Goal: Transaction & Acquisition: Purchase product/service

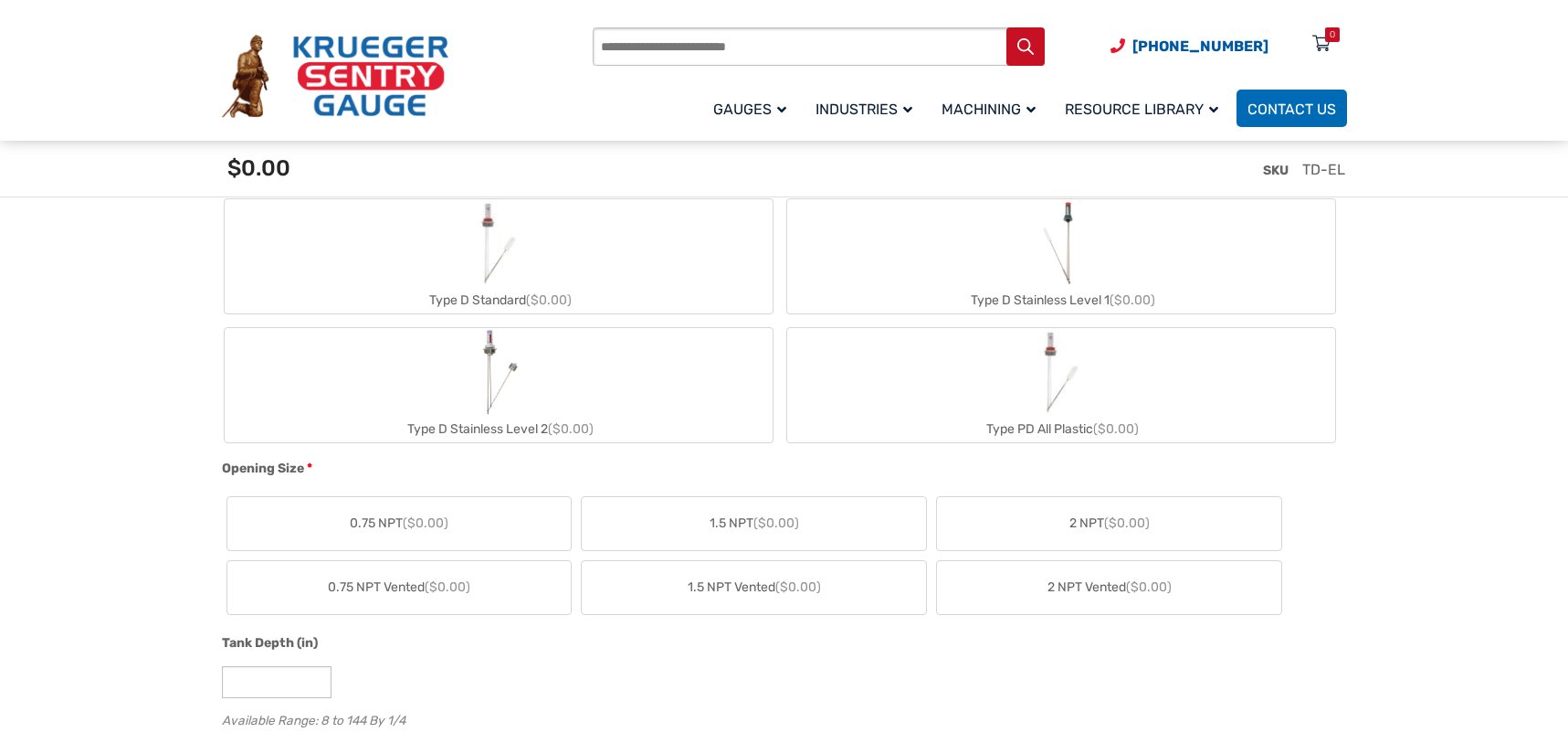
scroll to position [731, 0]
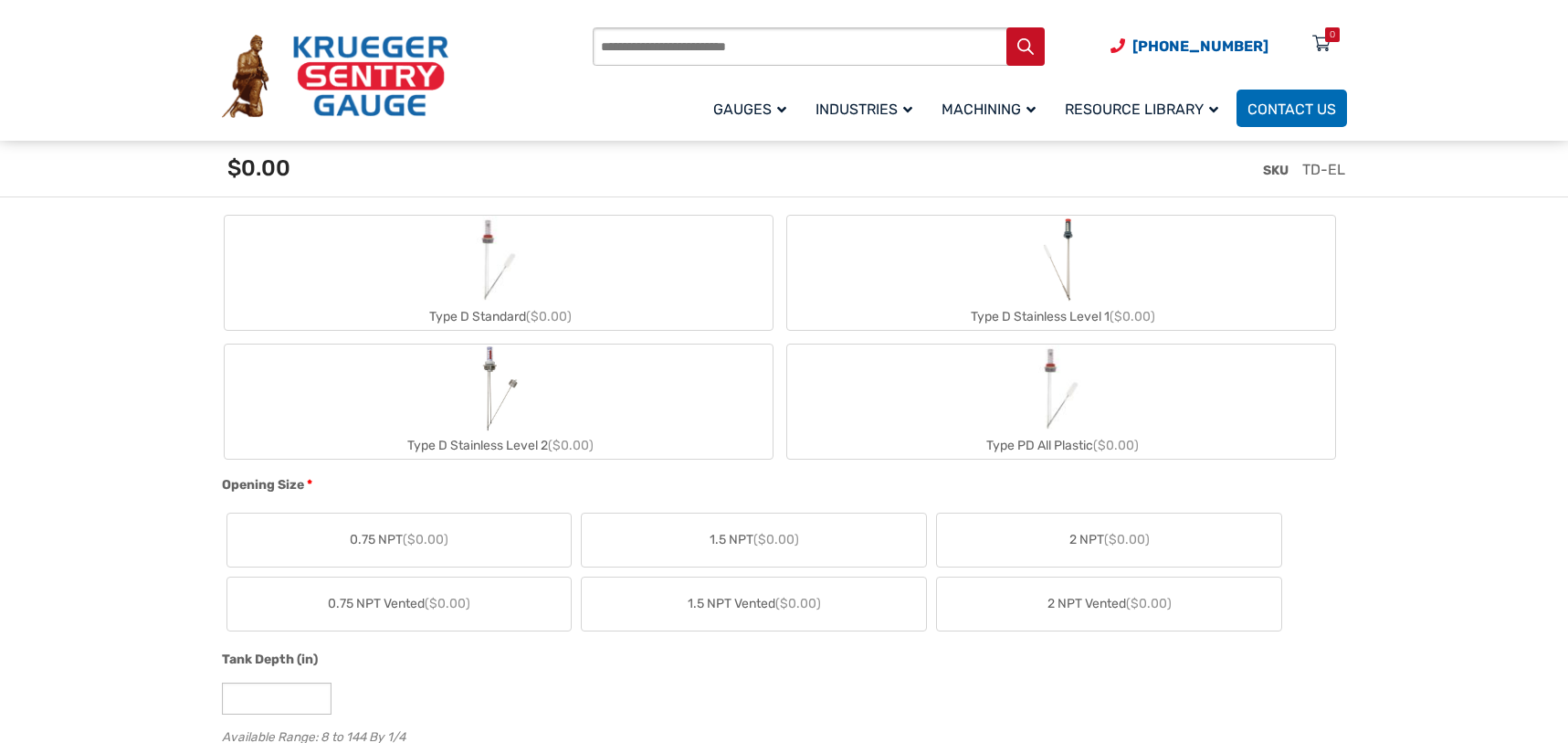
click at [511, 250] on img "Type D Standard" at bounding box center [499, 260] width 88 height 88
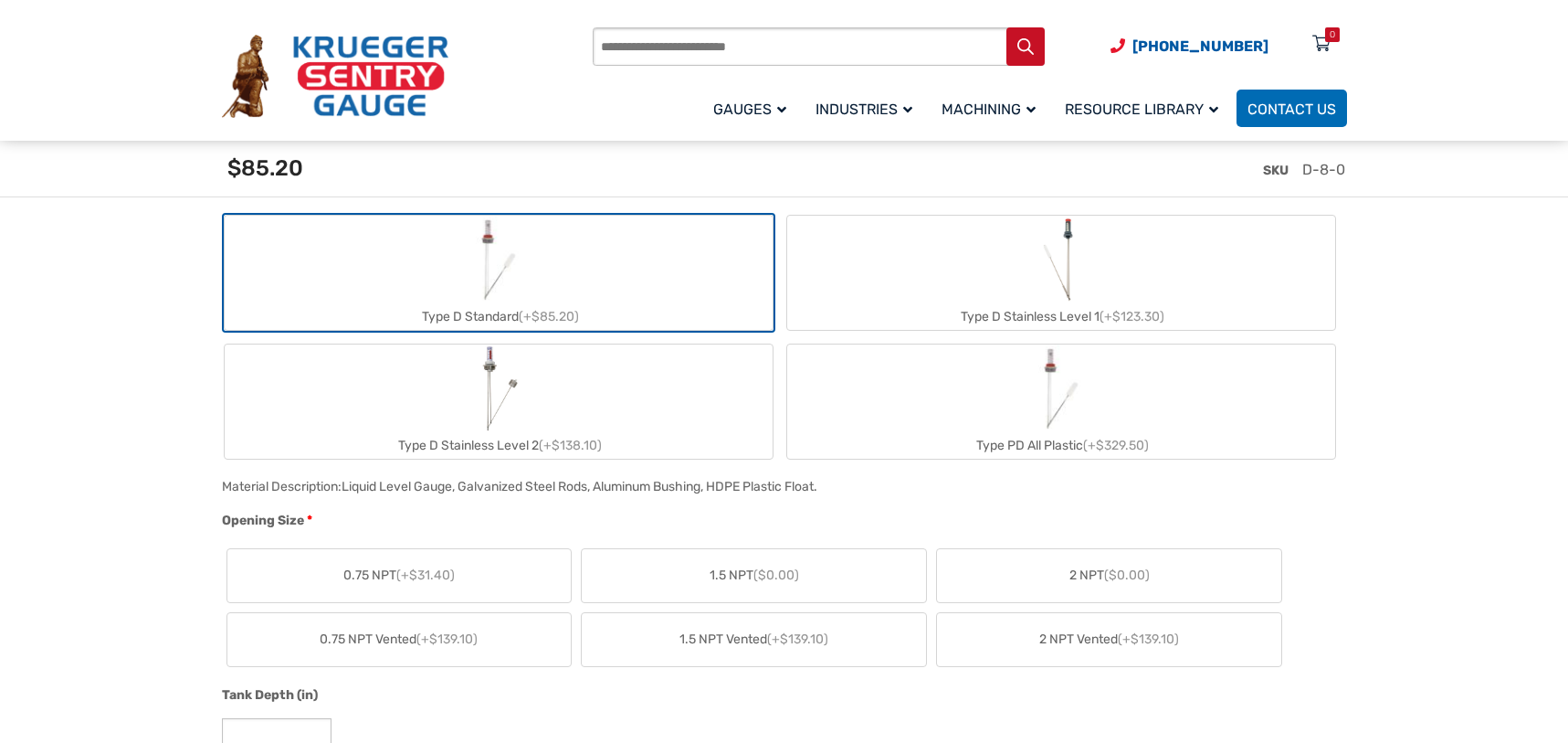
click at [1115, 561] on label "2 NPT ($0.00)" at bounding box center [1109, 575] width 345 height 53
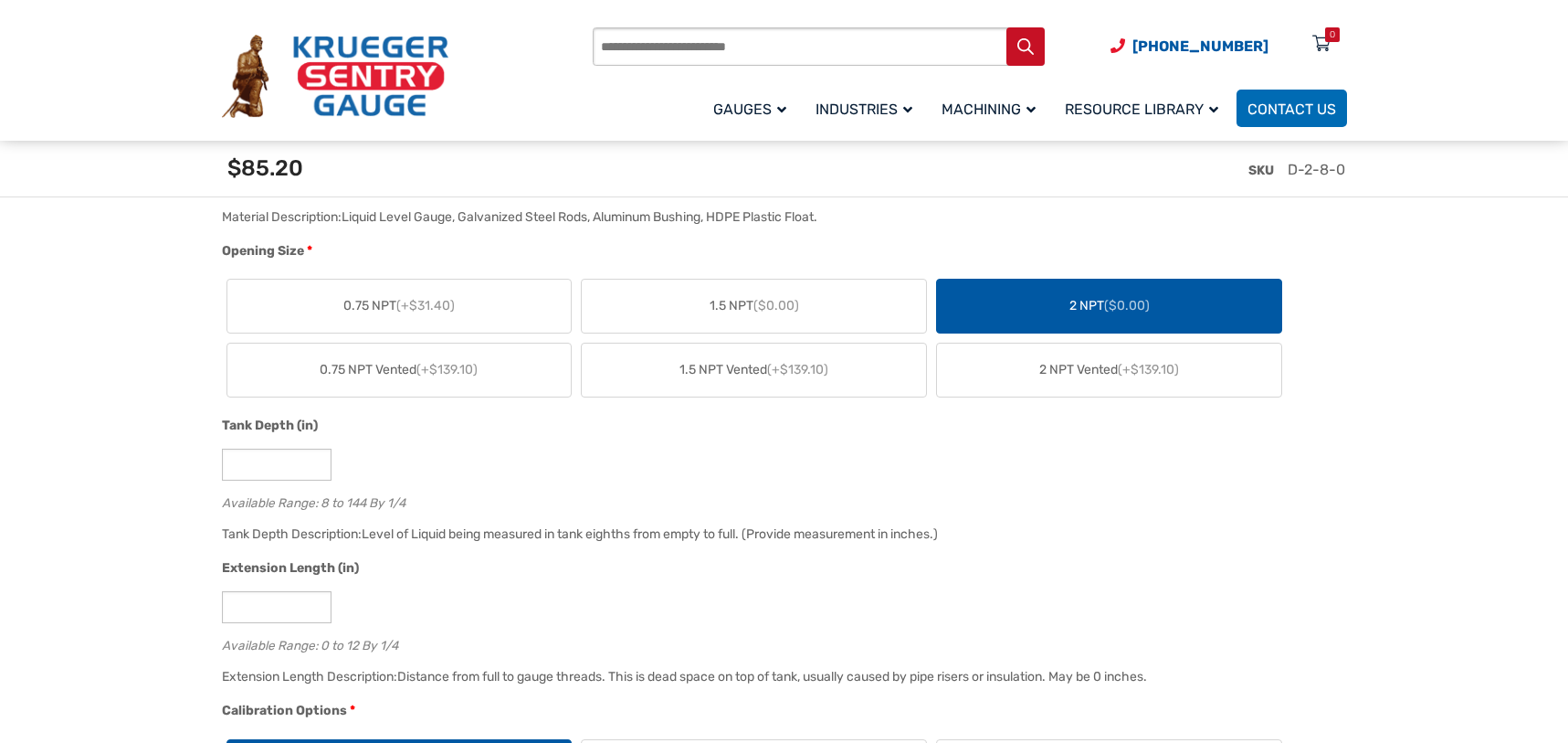
scroll to position [1005, 0]
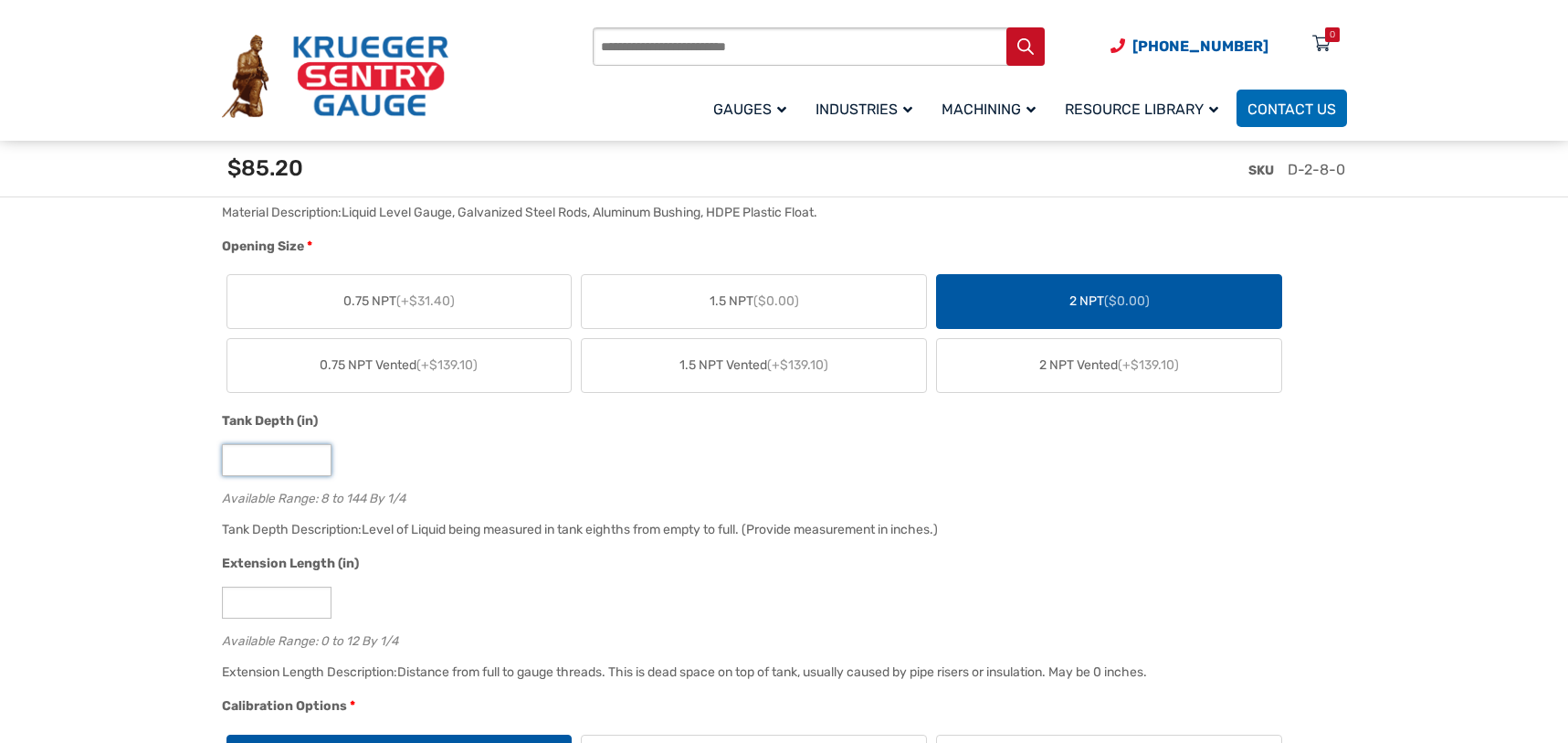
click at [276, 462] on input "*" at bounding box center [277, 460] width 110 height 32
type input "**"
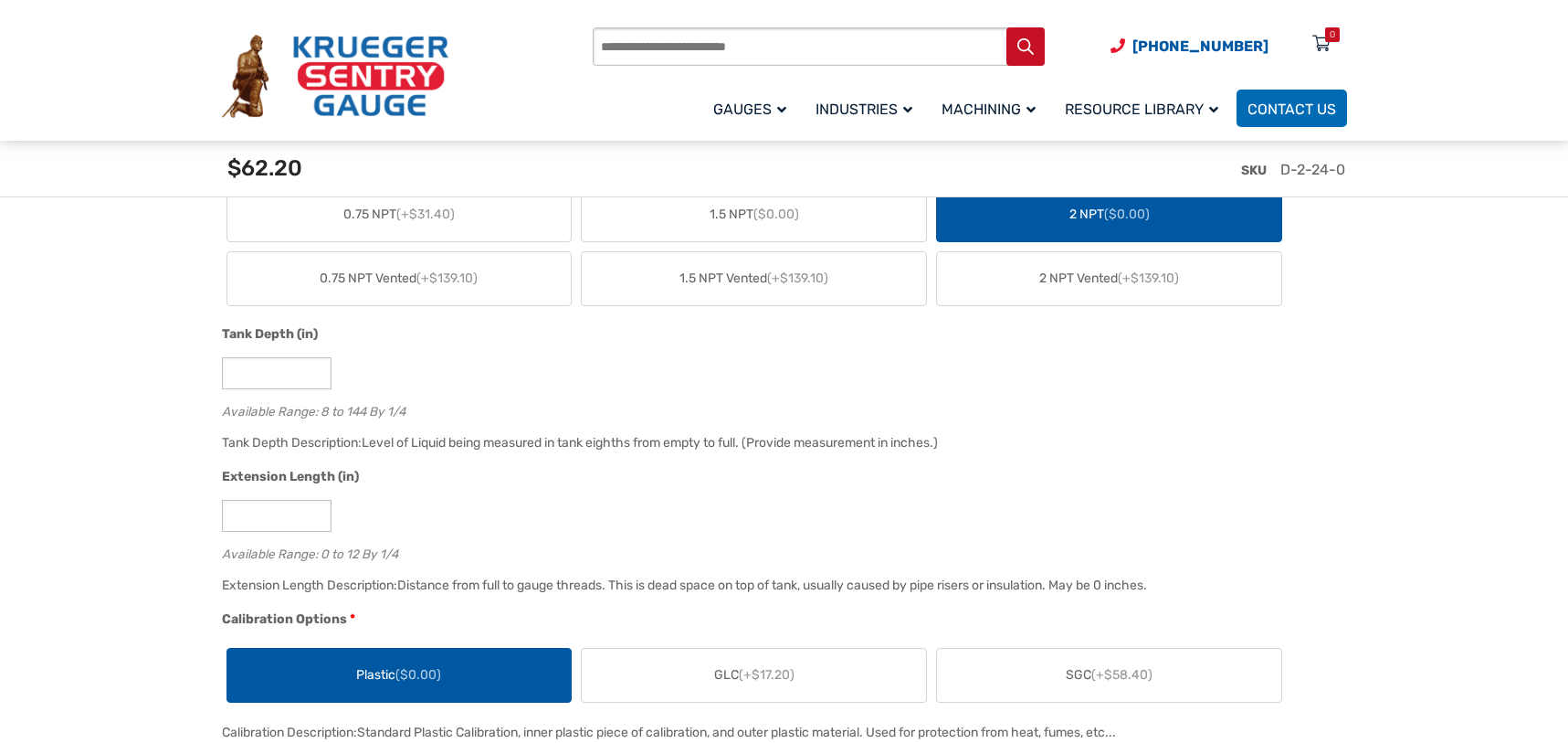
scroll to position [1096, 0]
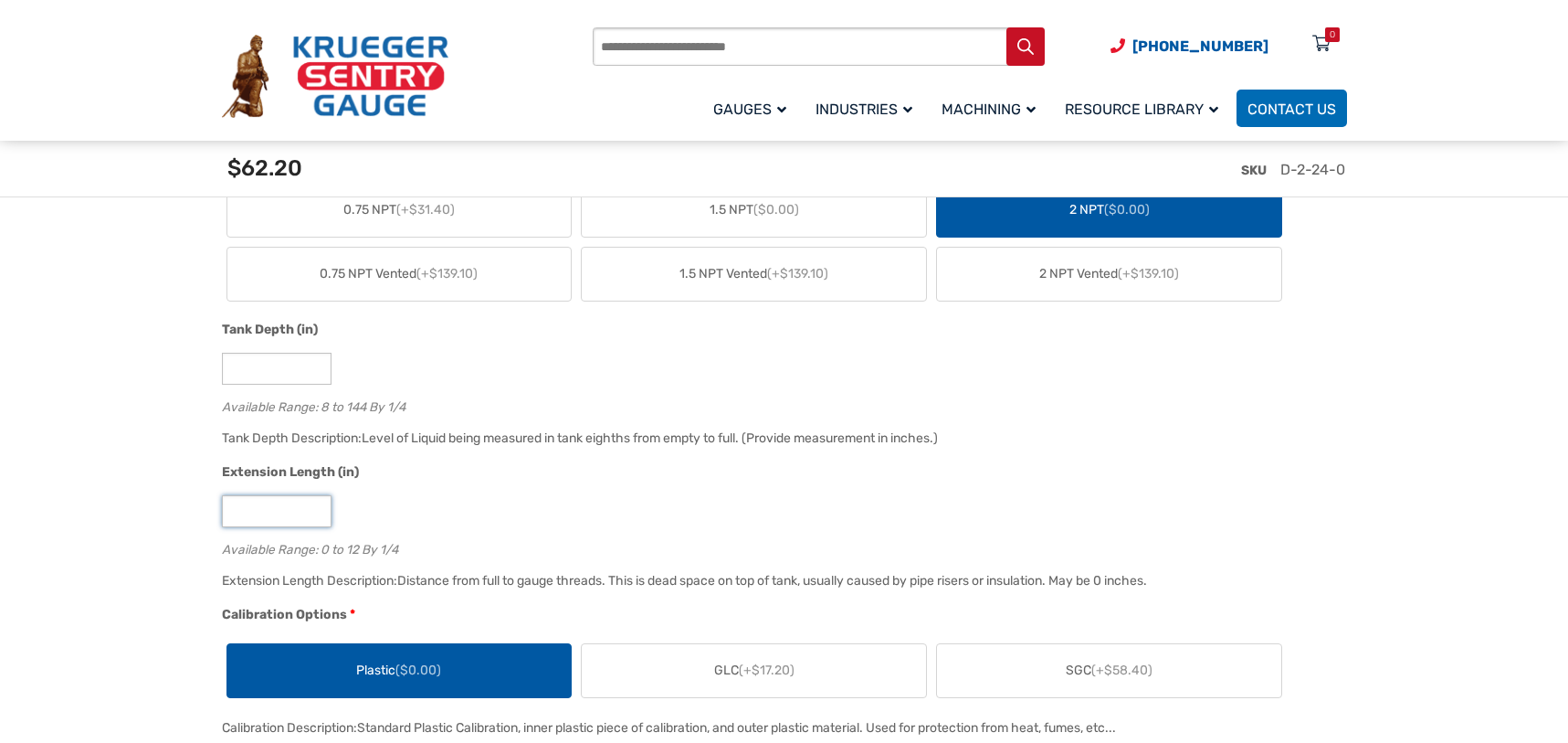
click at [260, 515] on input "*" at bounding box center [277, 511] width 110 height 32
click at [260, 516] on input "*" at bounding box center [277, 511] width 110 height 32
type input "**"
click at [461, 505] on div "**" at bounding box center [779, 511] width 1116 height 32
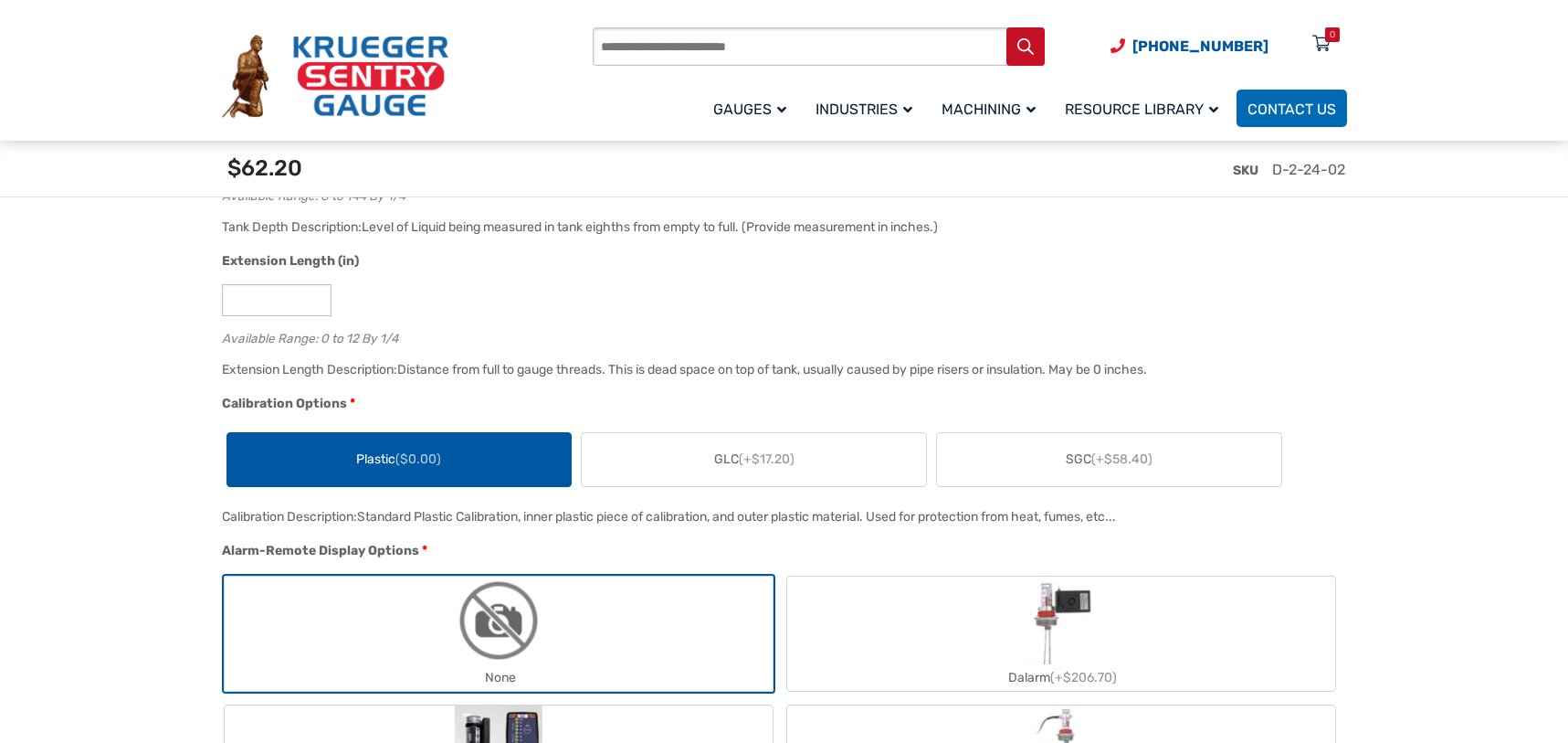
scroll to position [1370, 0]
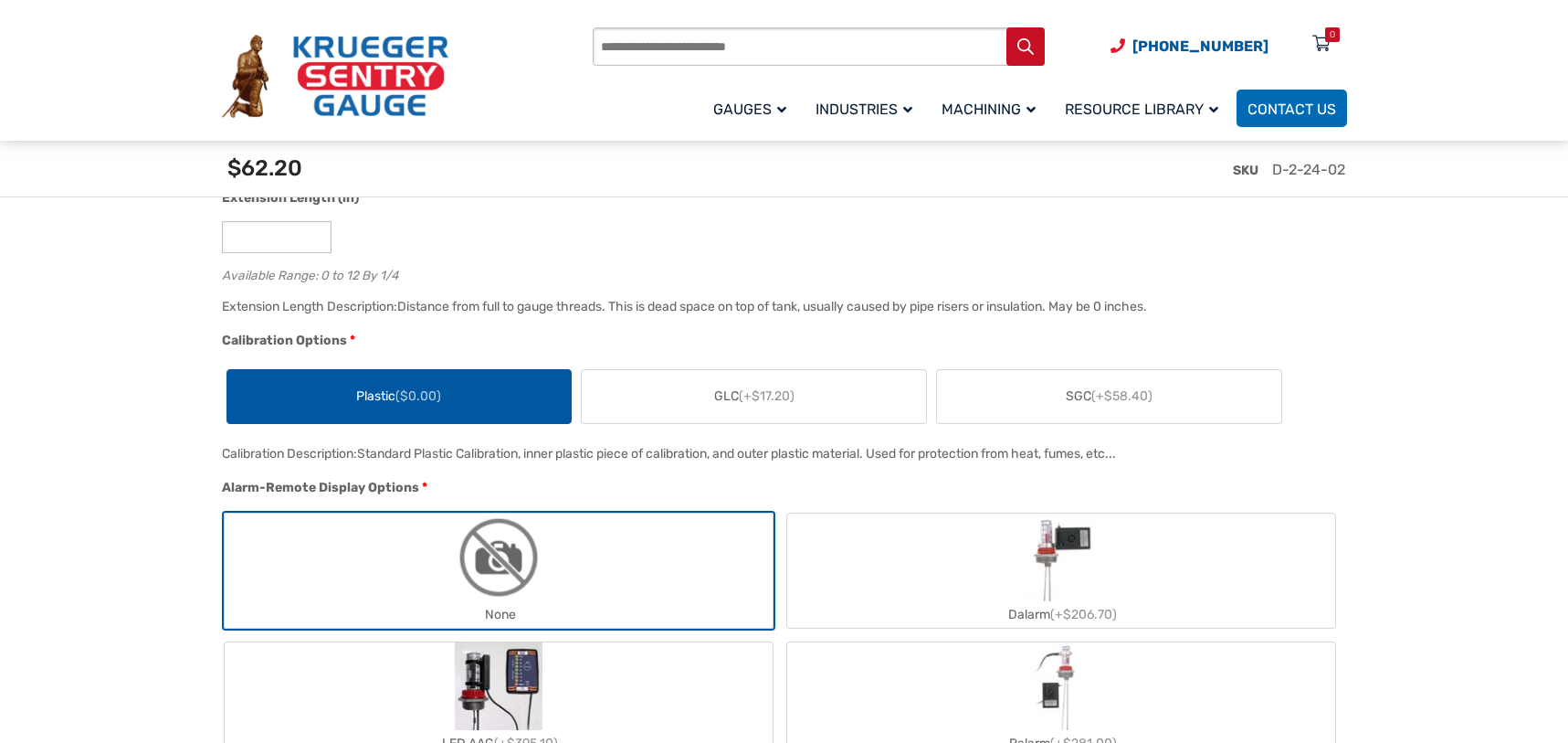
click at [753, 403] on span "(+$17.20)" at bounding box center [767, 396] width 56 height 16
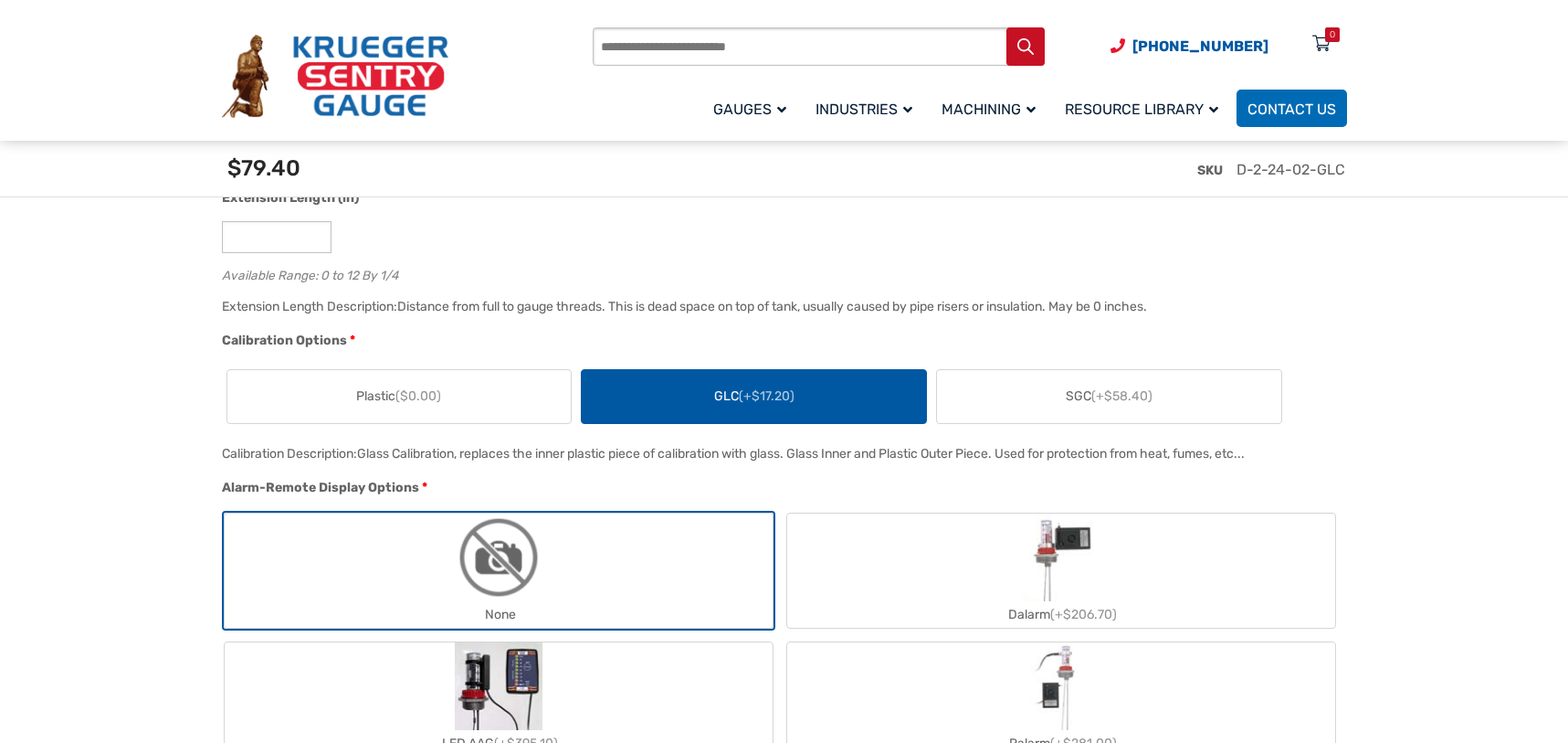
click at [1019, 408] on label "SGC (+$58.40)" at bounding box center [1109, 396] width 345 height 53
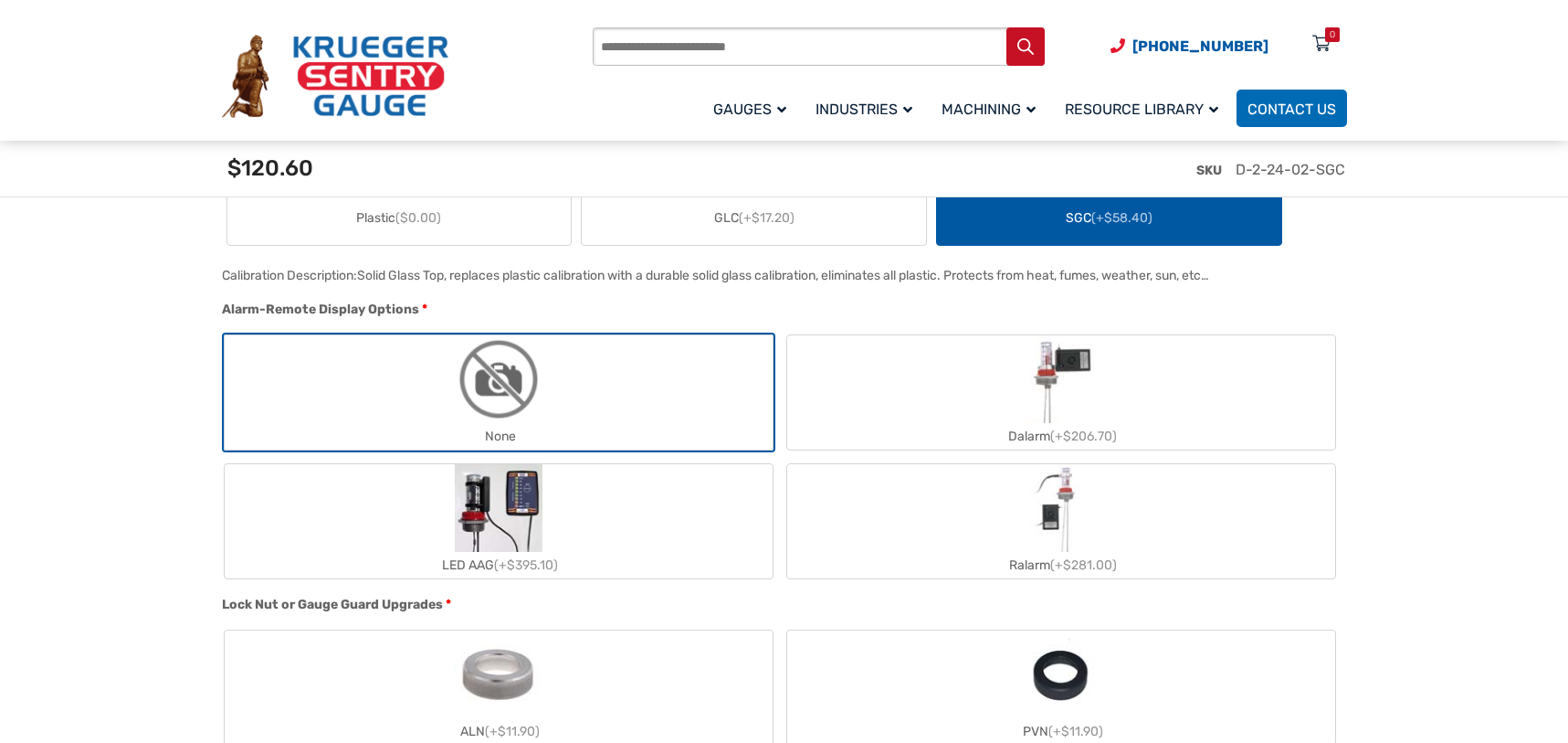
scroll to position [1553, 0]
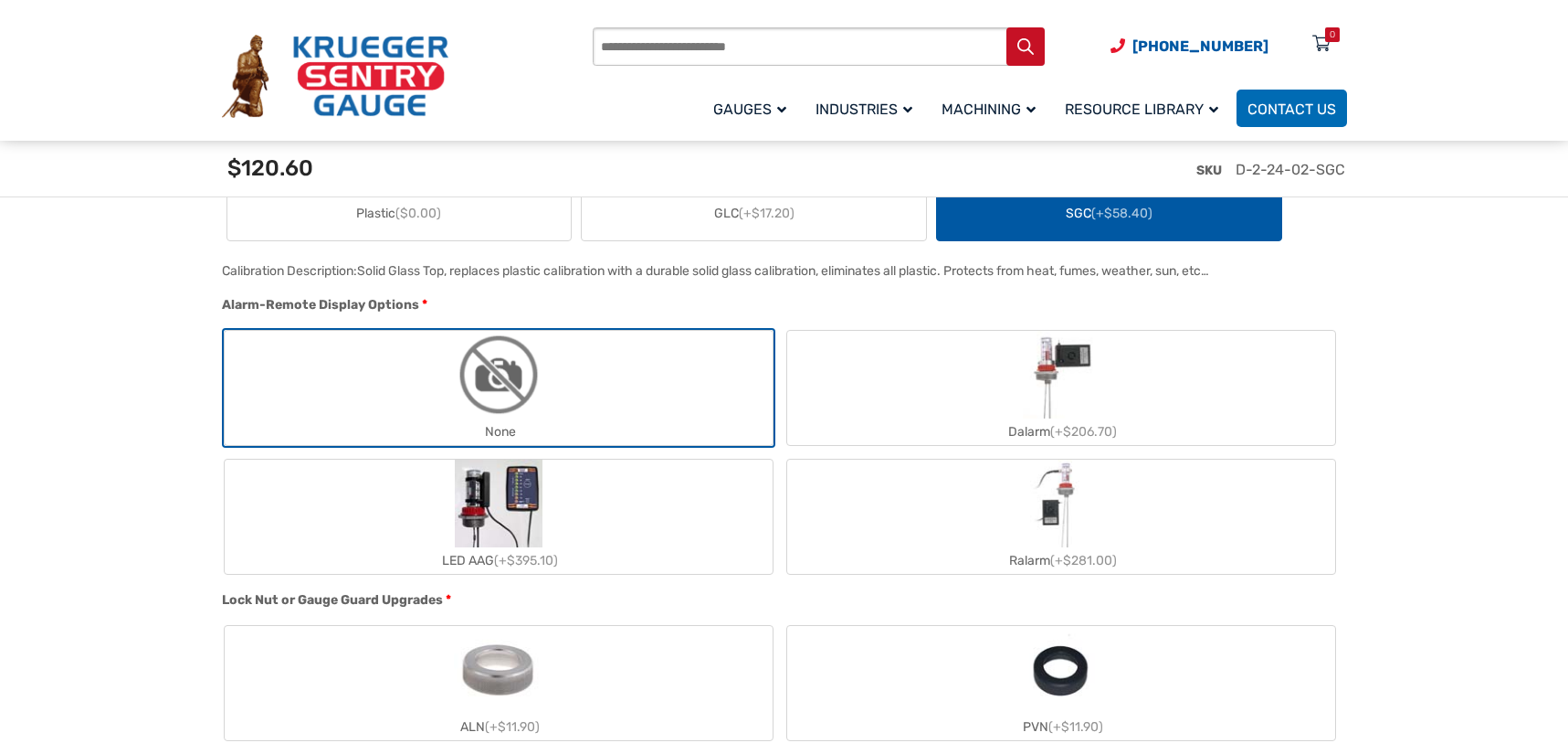
click at [650, 394] on label "None" at bounding box center [498, 387] width 548 height 115
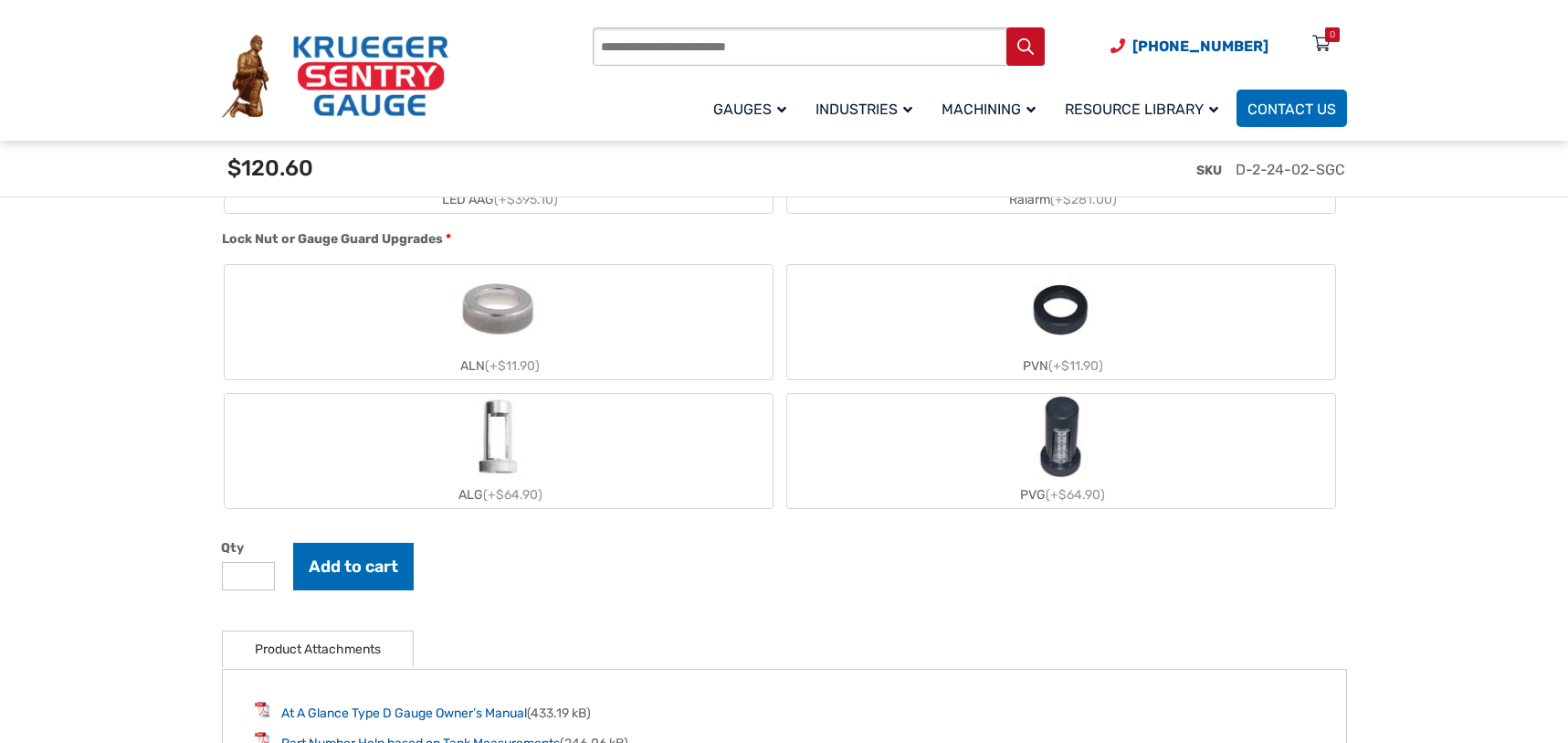
scroll to position [1918, 0]
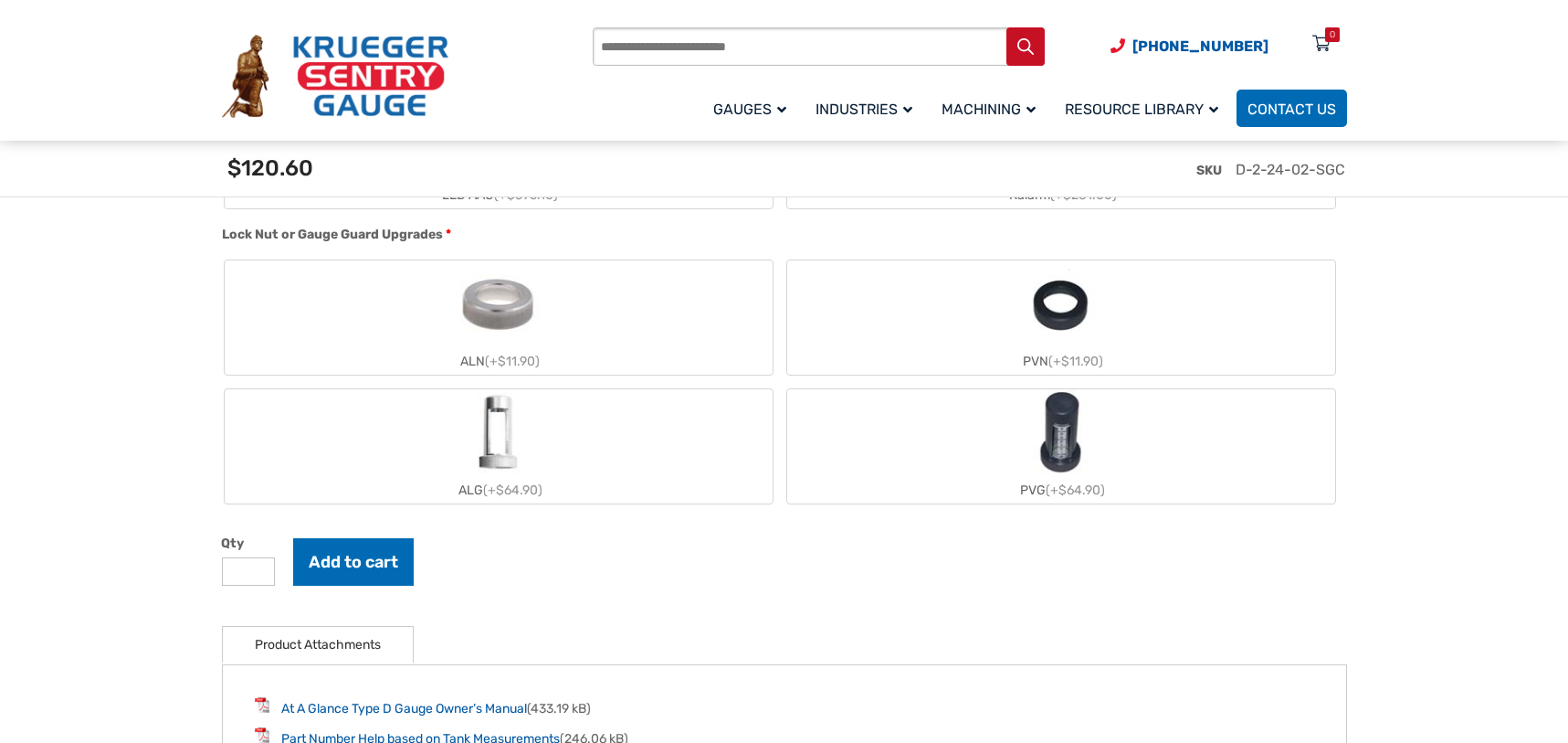
click at [530, 326] on img "ALN" at bounding box center [498, 304] width 88 height 88
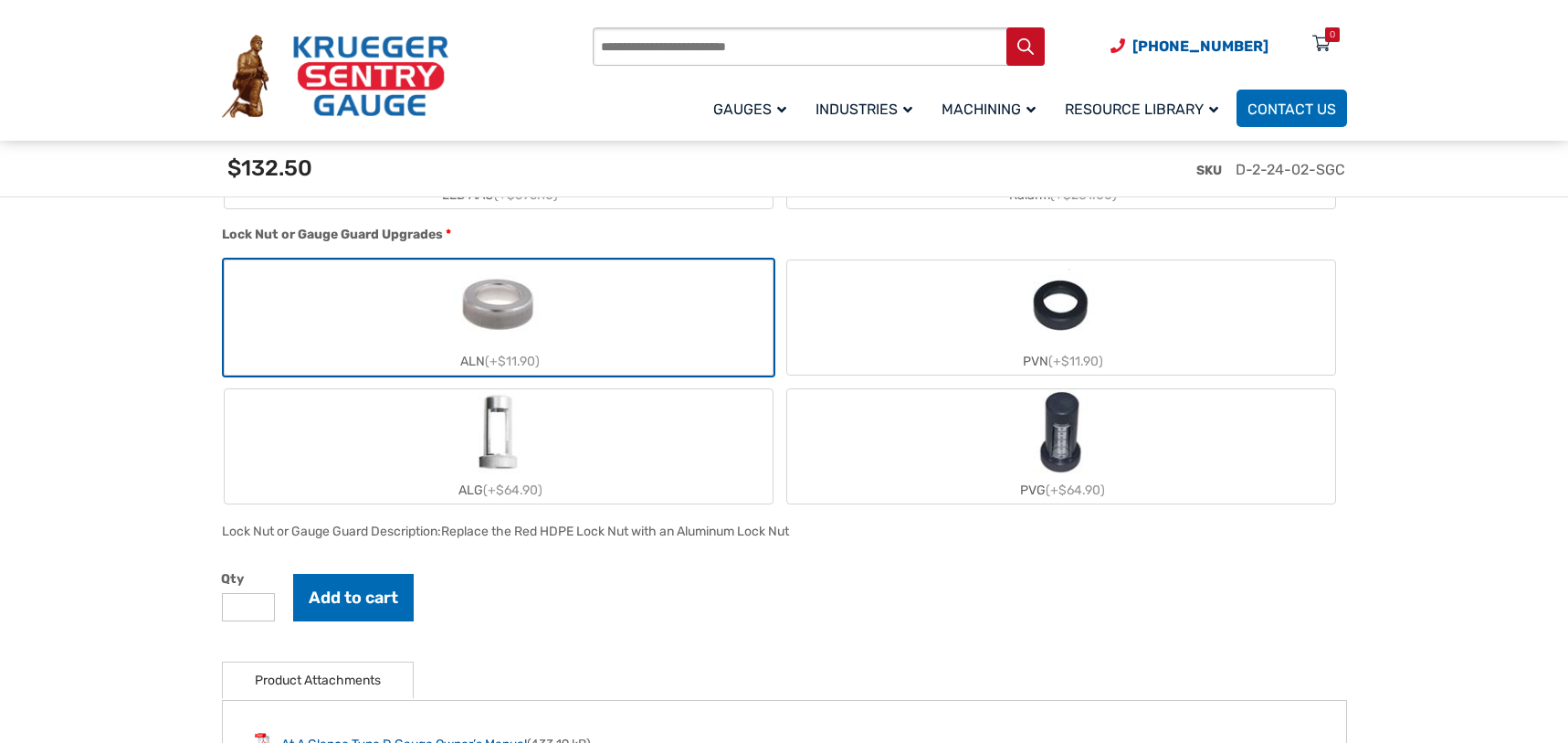
click at [524, 444] on img "ALG" at bounding box center [498, 433] width 54 height 88
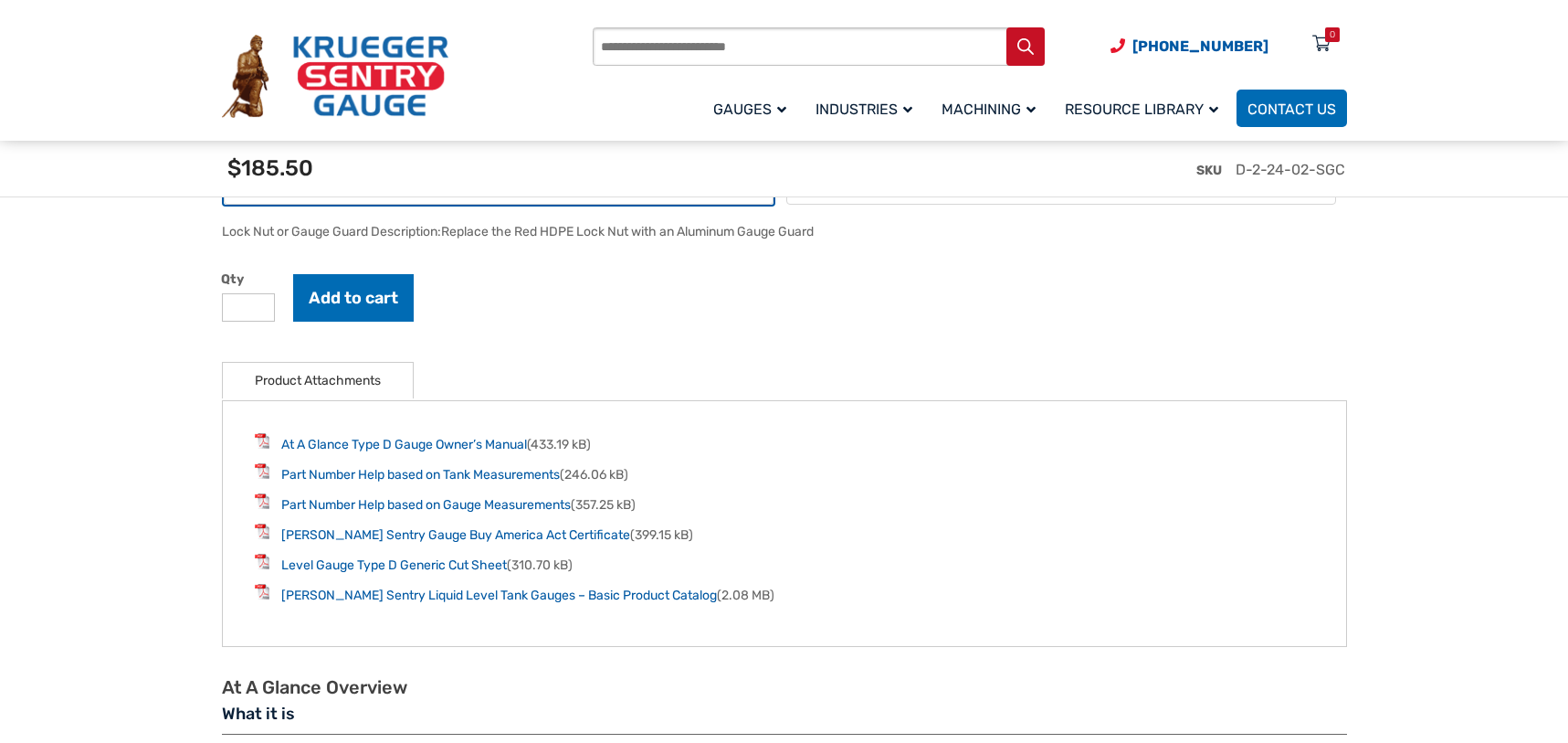
scroll to position [2192, 0]
